Goal: Task Accomplishment & Management: Complete application form

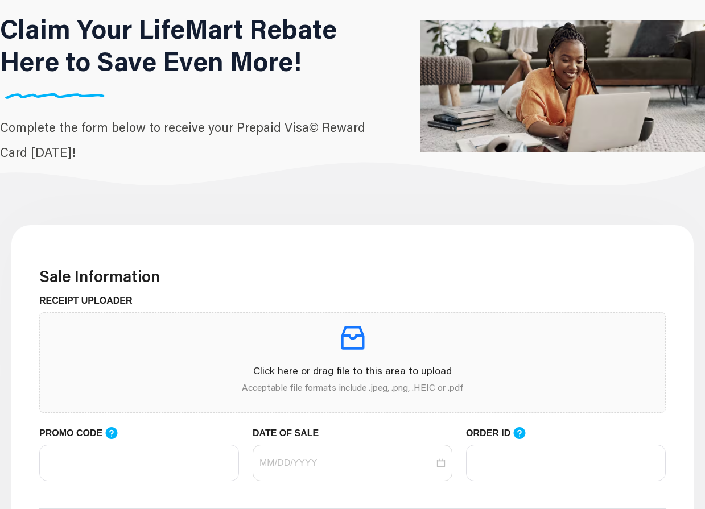
scroll to position [228, 0]
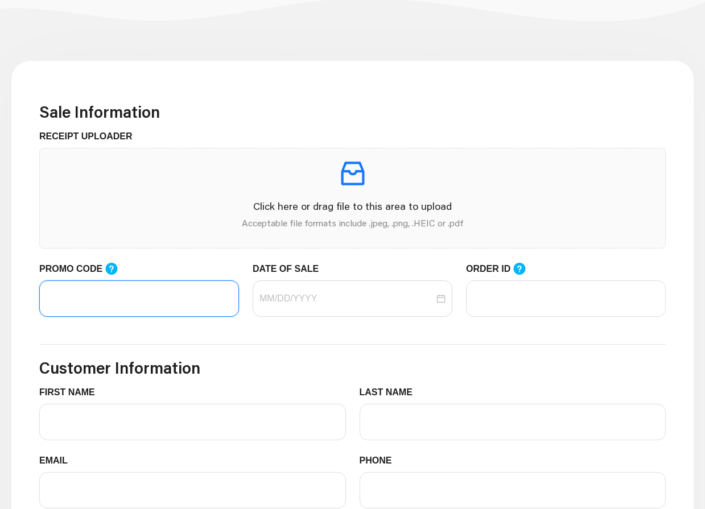
click at [163, 295] on input "PROMO CODE" at bounding box center [139, 299] width 200 height 36
paste input "LIFEMART20"
type input "LIFEMART20"
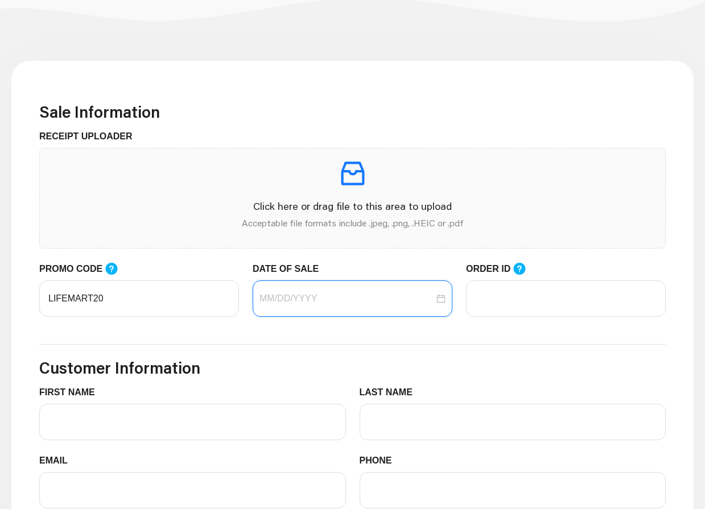
click at [296, 305] on input "DATE OF SALE" at bounding box center [347, 299] width 175 height 14
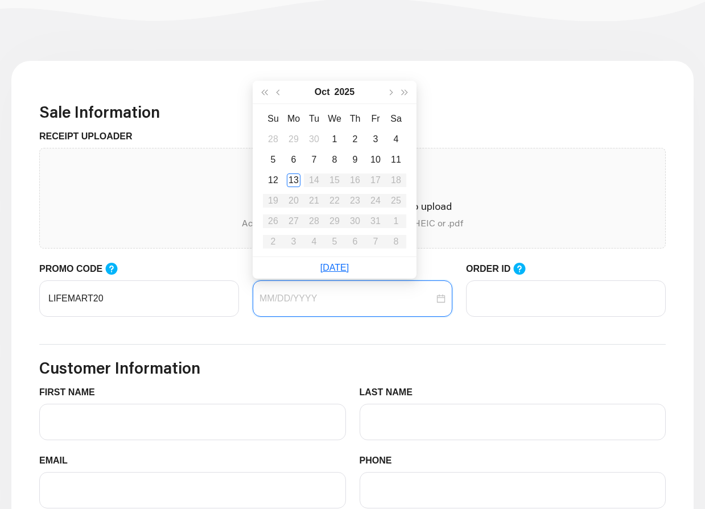
type input "[DATE]"
click at [299, 182] on div "13" at bounding box center [294, 181] width 14 height 14
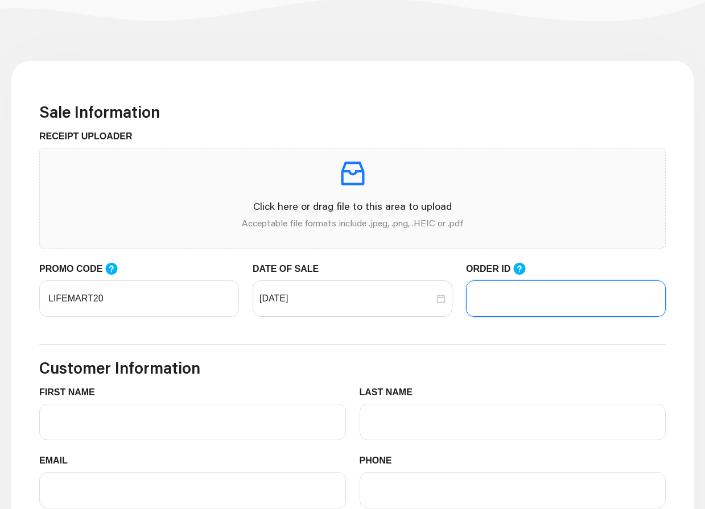
click at [497, 288] on input "ORDER ID" at bounding box center [566, 299] width 200 height 36
paste input "#104968193"
click at [480, 302] on input "#104968193" at bounding box center [566, 299] width 200 height 36
type input "104968193"
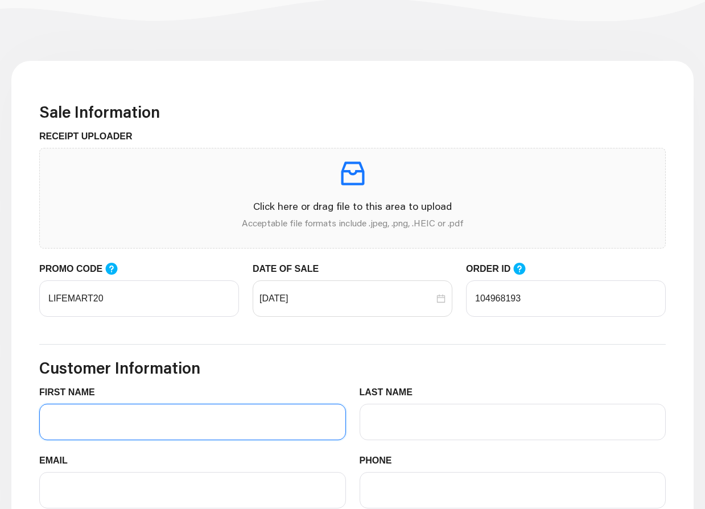
click at [108, 412] on input "FIRST NAME" at bounding box center [192, 422] width 307 height 36
type input "[PERSON_NAME]"
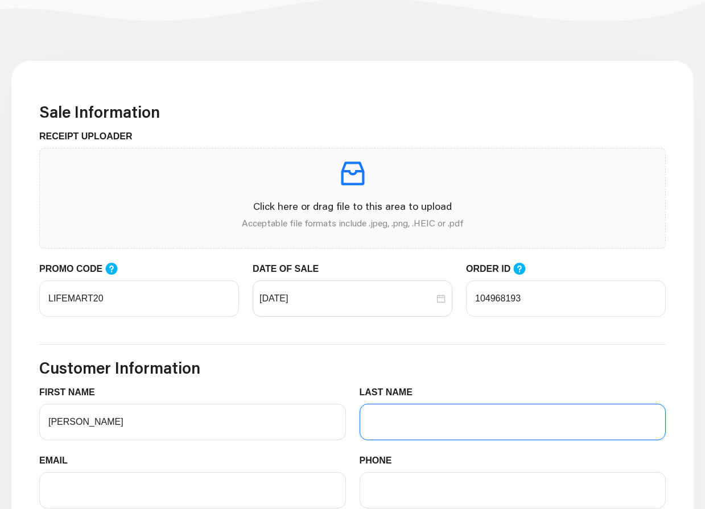
type input "[PERSON_NAME]"
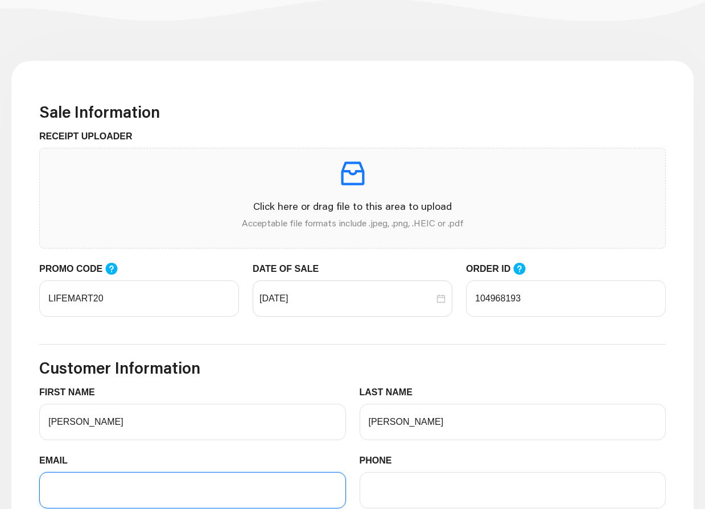
type input "[EMAIL_ADDRESS][DOMAIN_NAME]"
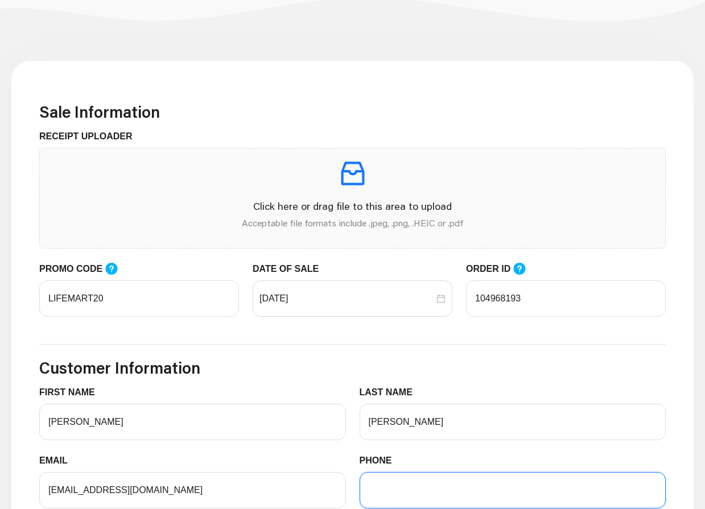
type input "2624244199"
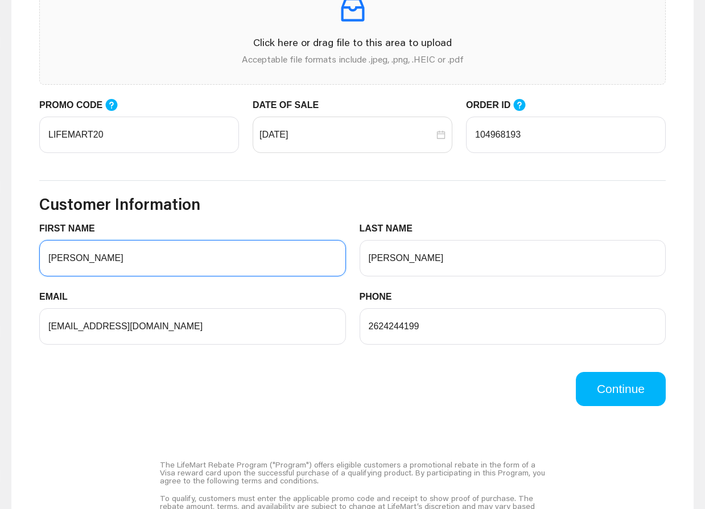
scroll to position [398, 0]
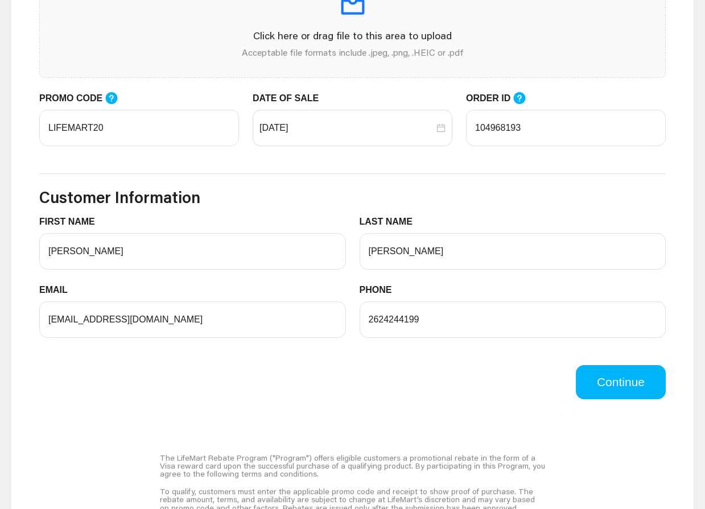
click at [604, 385] on button "Continue" at bounding box center [621, 382] width 90 height 34
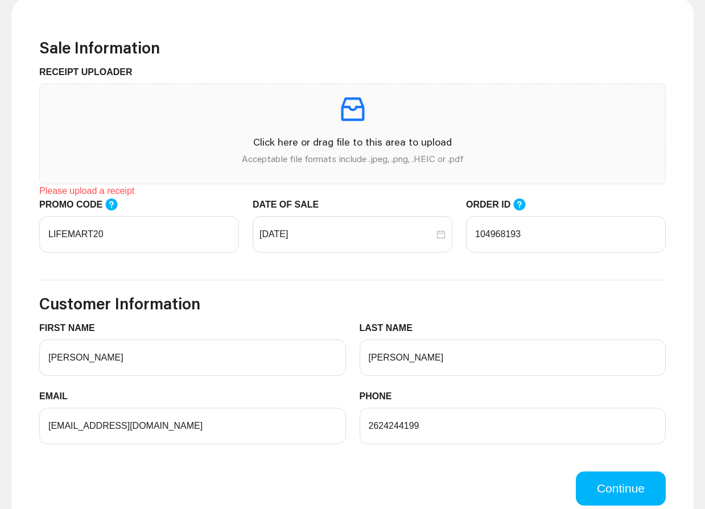
scroll to position [171, 0]
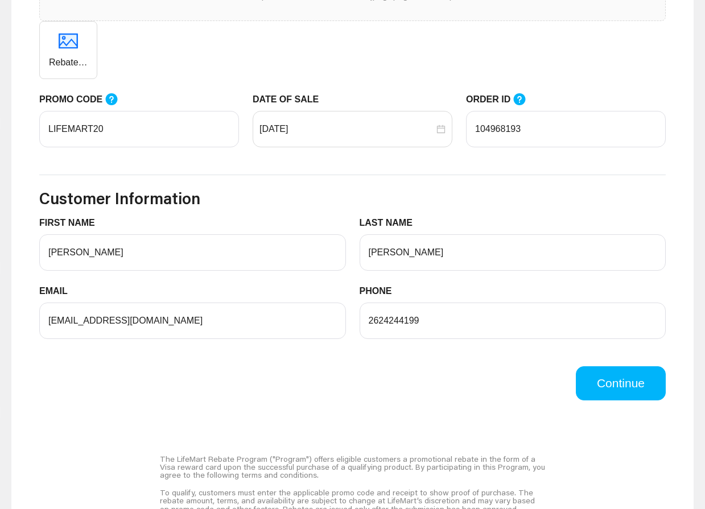
click at [600, 386] on button "Continue" at bounding box center [621, 384] width 90 height 34
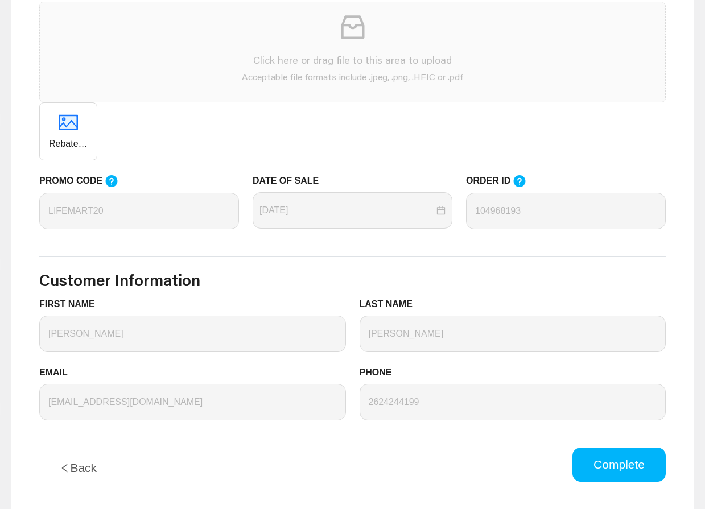
scroll to position [398, 0]
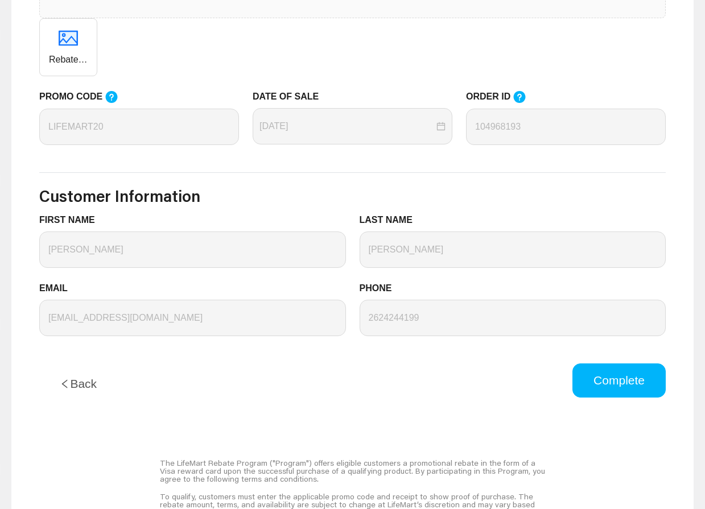
click at [620, 385] on button "Complete" at bounding box center [619, 381] width 93 height 34
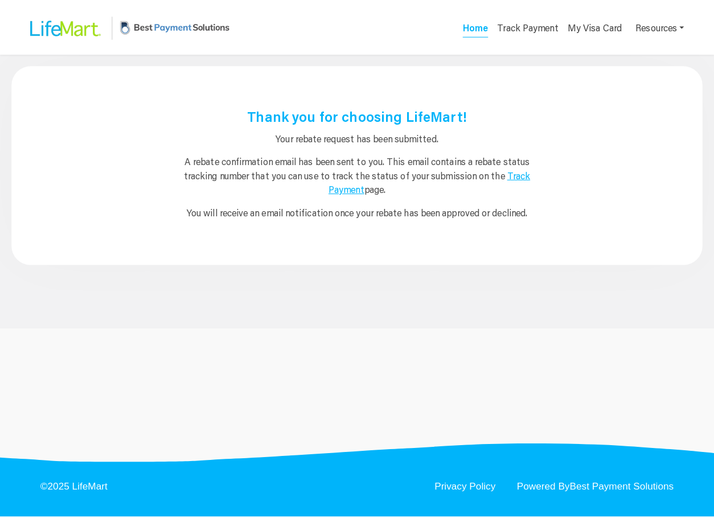
scroll to position [0, 0]
